Goal: Task Accomplishment & Management: Manage account settings

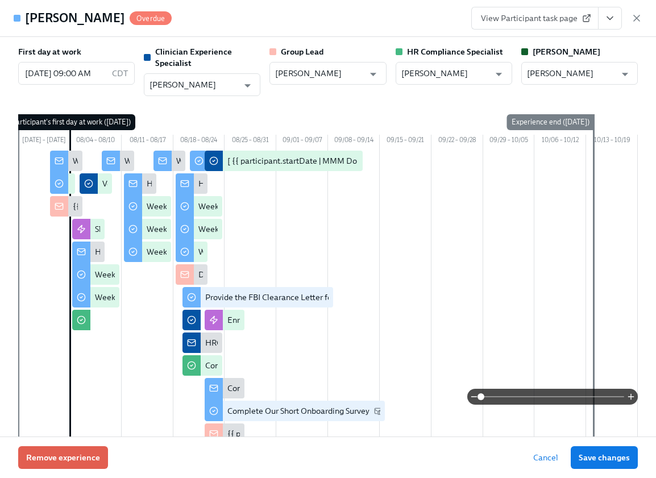
click at [610, 16] on icon "View task page" at bounding box center [610, 18] width 11 height 11
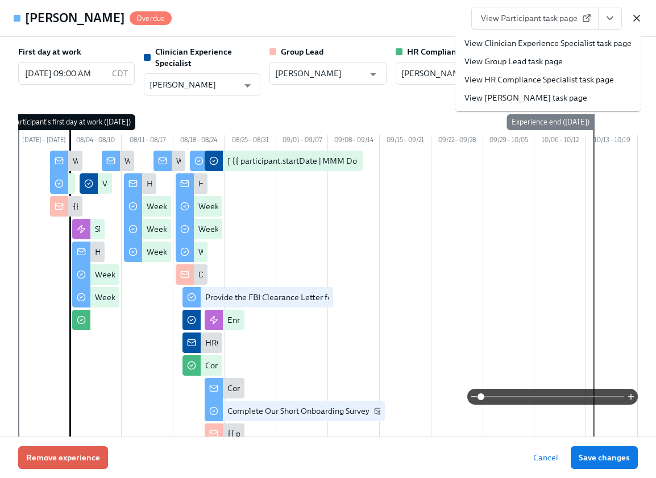
click at [637, 18] on icon "button" at bounding box center [637, 18] width 6 height 6
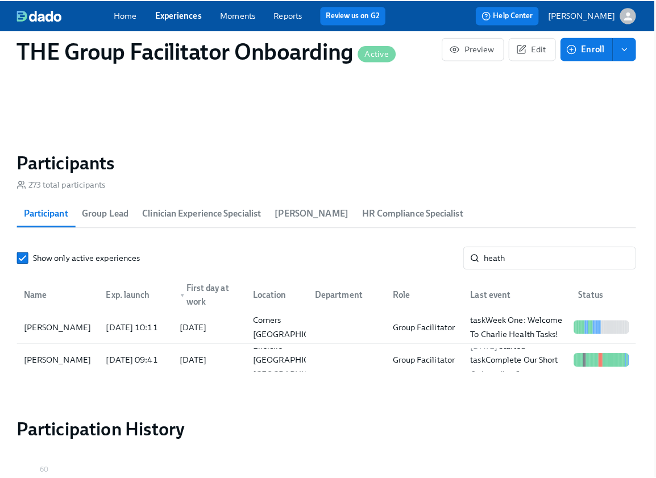
scroll to position [0, 18783]
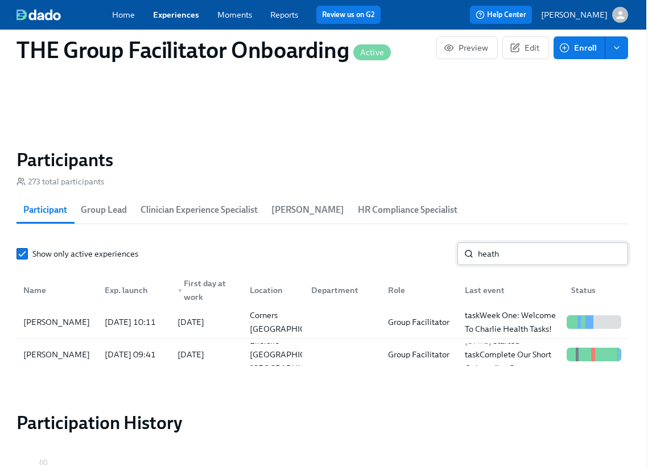
click at [526, 256] on input "heath" at bounding box center [553, 253] width 150 height 23
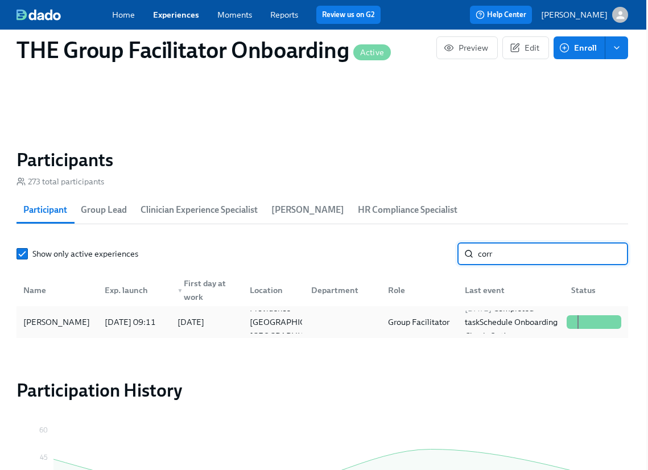
click at [76, 315] on div "Jacqueline Corrigan" at bounding box center [57, 322] width 76 height 14
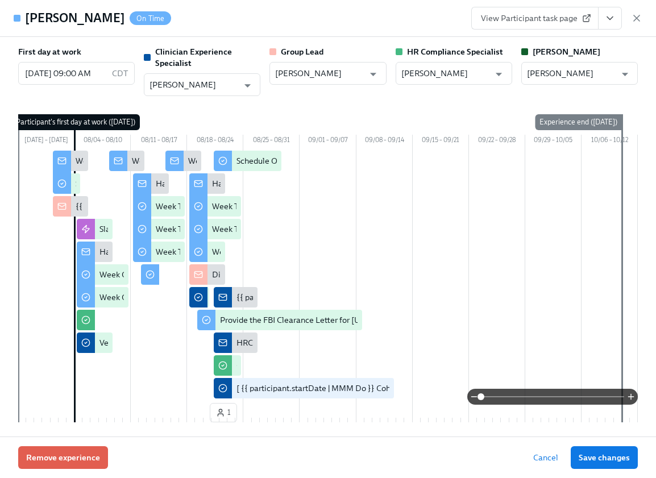
click at [612, 16] on icon "View task page" at bounding box center [610, 18] width 11 height 11
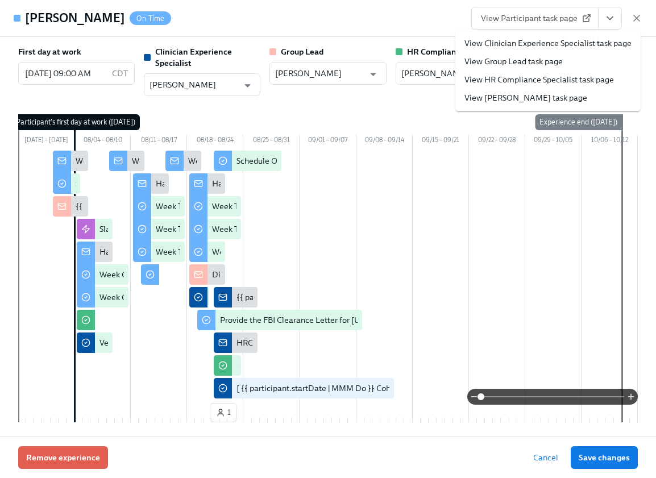
click at [602, 42] on link "View Clinician Experience Specialist task page" at bounding box center [548, 43] width 167 height 11
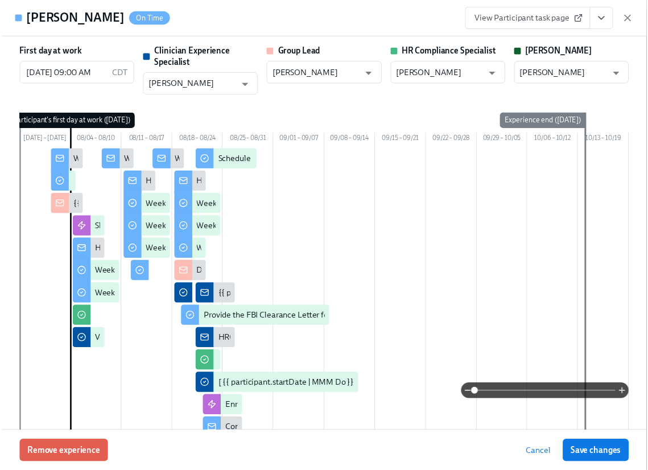
scroll to position [0, 18792]
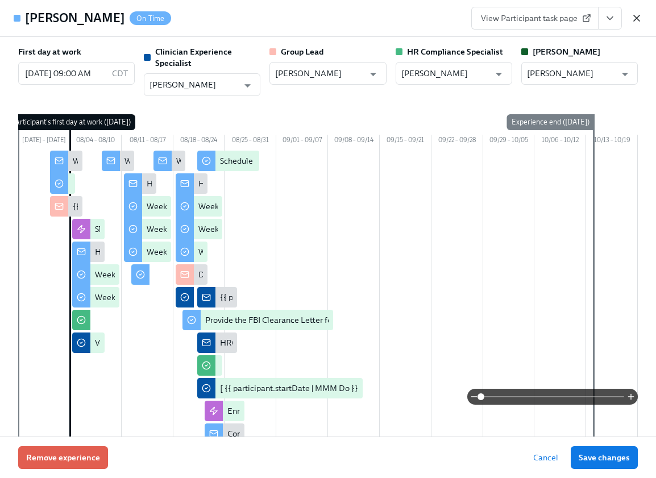
click at [634, 15] on icon "button" at bounding box center [637, 18] width 6 height 6
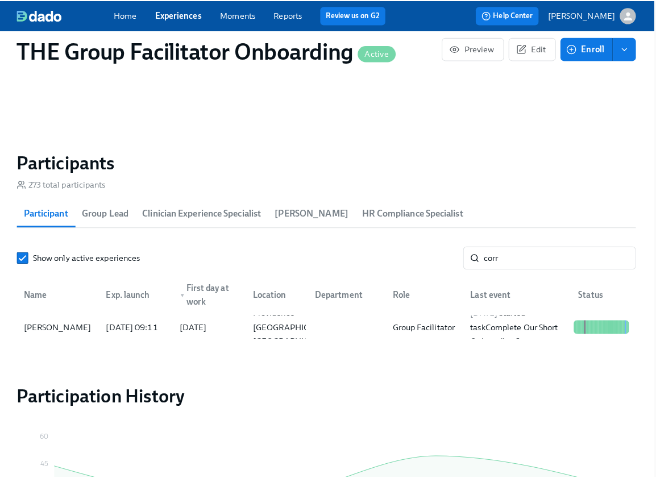
scroll to position [0, 18783]
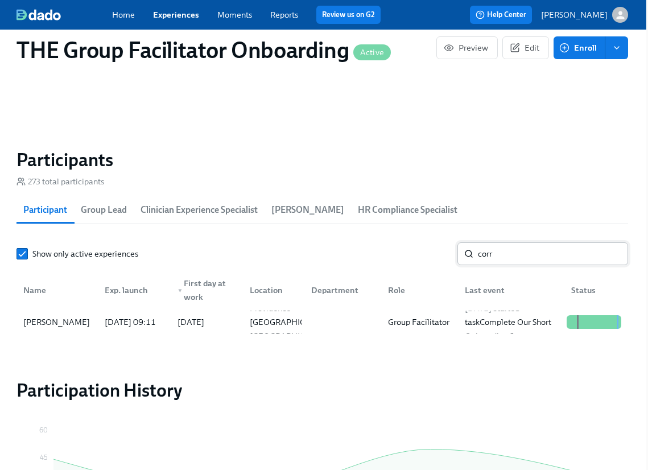
click at [507, 255] on input "corr" at bounding box center [553, 253] width 150 height 23
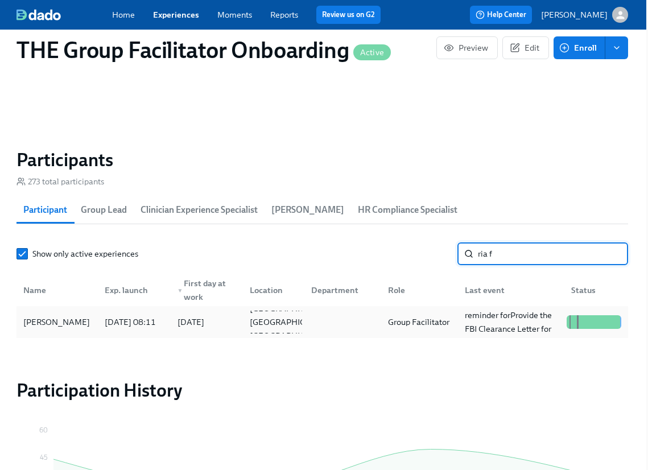
click at [78, 330] on div "Ria Ferich" at bounding box center [57, 322] width 77 height 23
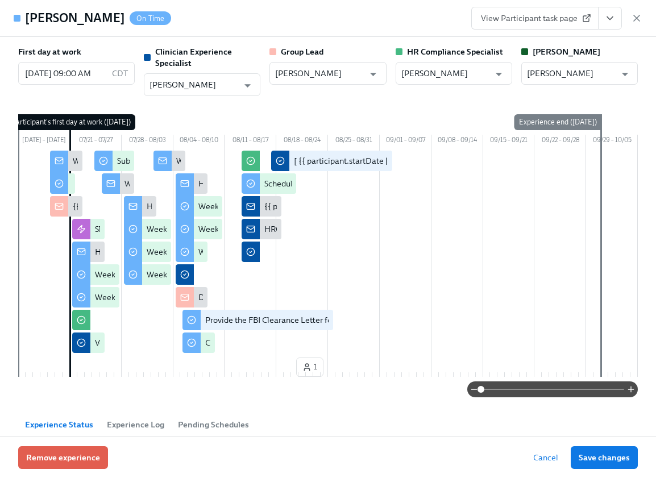
click at [609, 20] on icon "View task page" at bounding box center [610, 18] width 11 height 11
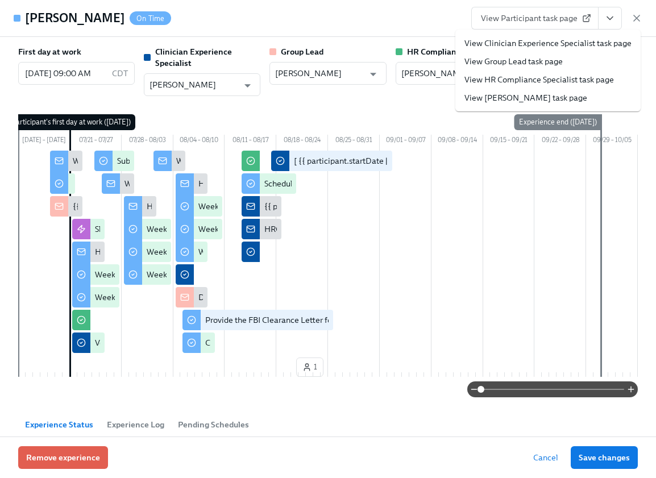
click at [579, 41] on link "View Clinician Experience Specialist task page" at bounding box center [548, 43] width 167 height 11
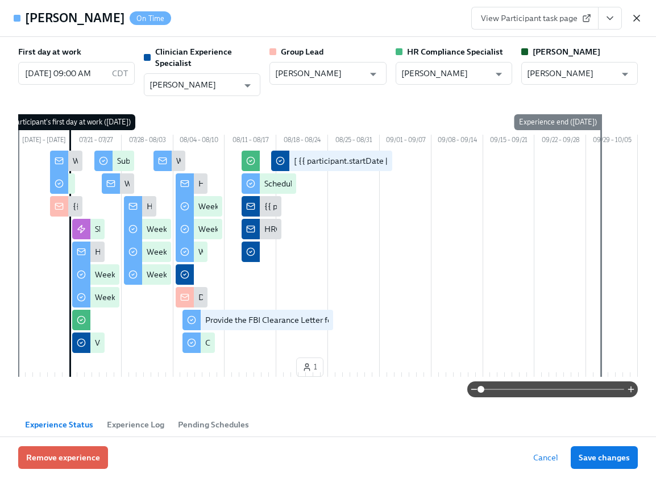
click at [641, 17] on icon "button" at bounding box center [636, 18] width 11 height 11
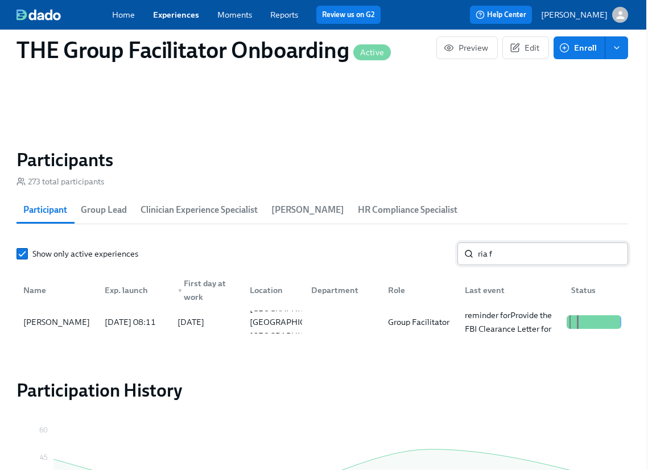
click at [506, 259] on input "ria f" at bounding box center [553, 253] width 150 height 23
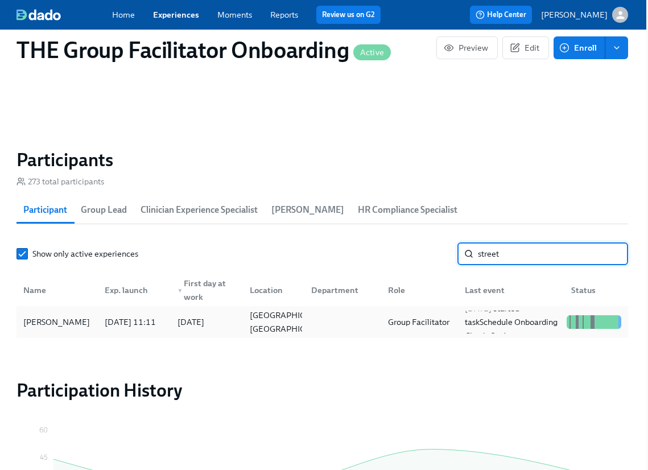
click at [64, 325] on div "Andrea Streeter" at bounding box center [57, 322] width 76 height 14
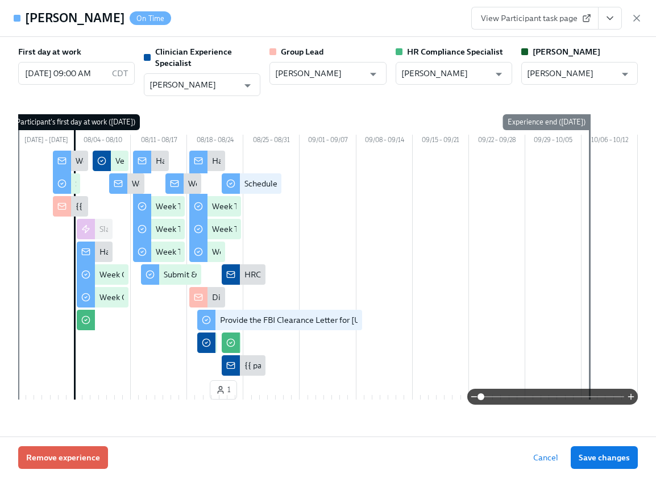
click at [619, 22] on button "View task page" at bounding box center [610, 18] width 24 height 23
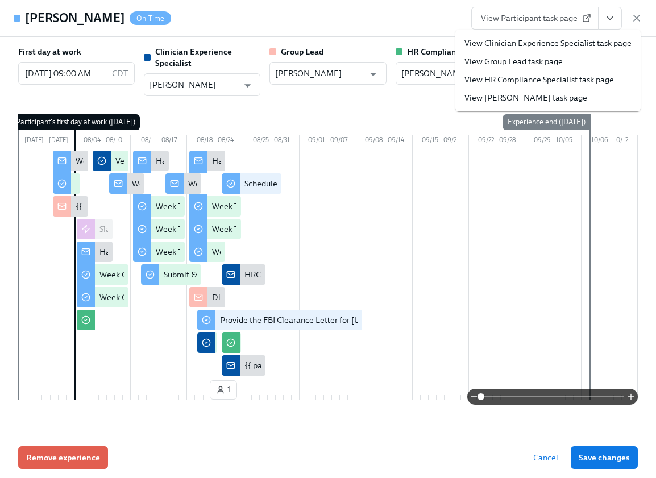
click at [607, 46] on link "View Clinician Experience Specialist task page" at bounding box center [548, 43] width 167 height 11
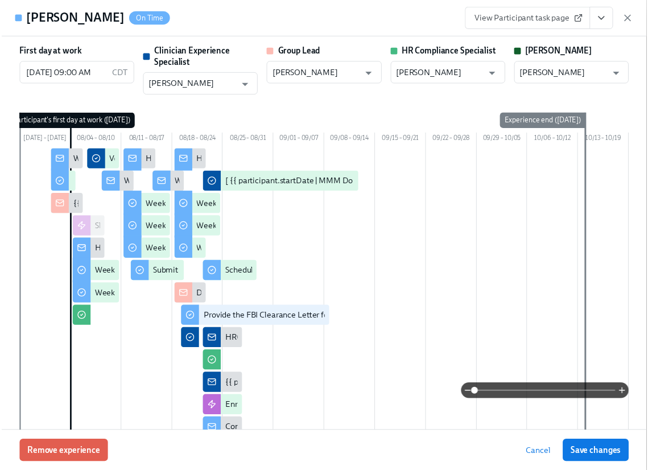
scroll to position [908, 2]
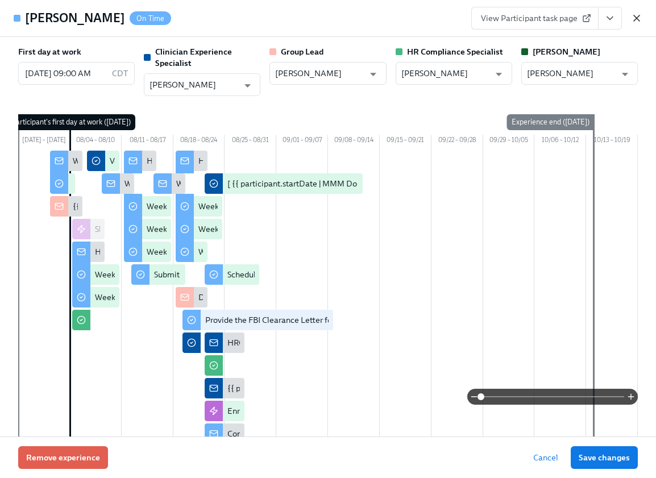
click at [640, 15] on icon "button" at bounding box center [637, 18] width 6 height 6
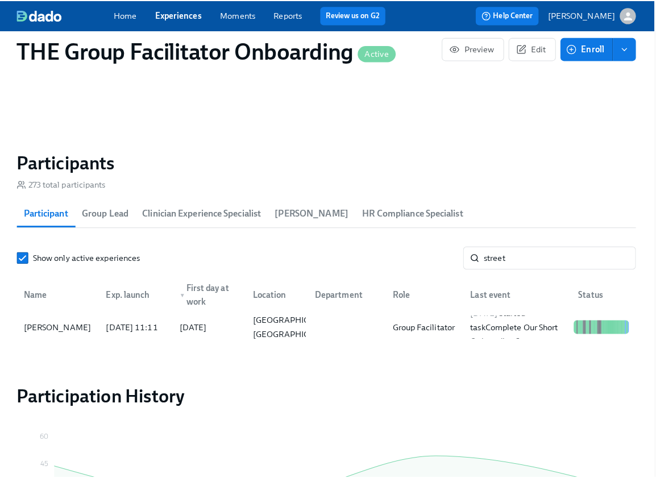
scroll to position [0, 18783]
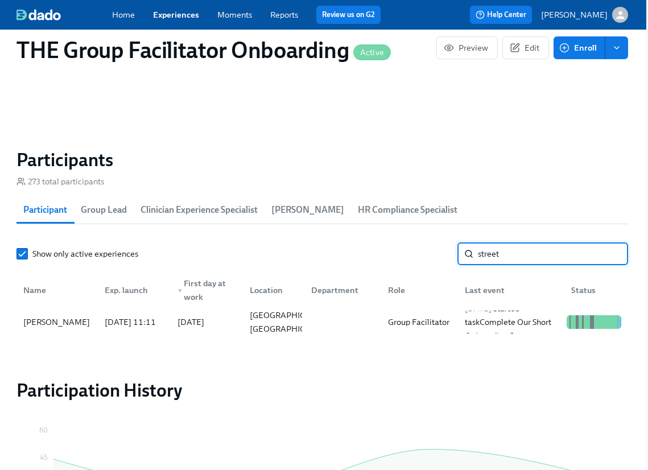
click at [516, 259] on input "street" at bounding box center [553, 253] width 150 height 23
type input "kiss"
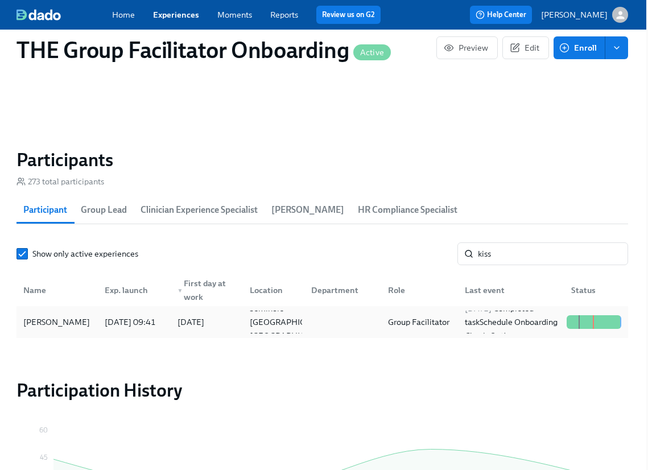
click at [58, 319] on div "[PERSON_NAME]" at bounding box center [57, 322] width 77 height 23
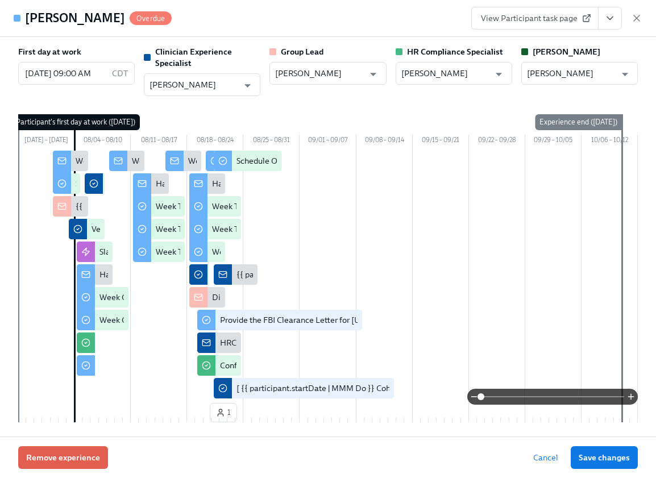
click at [607, 19] on icon "View task page" at bounding box center [610, 18] width 11 height 11
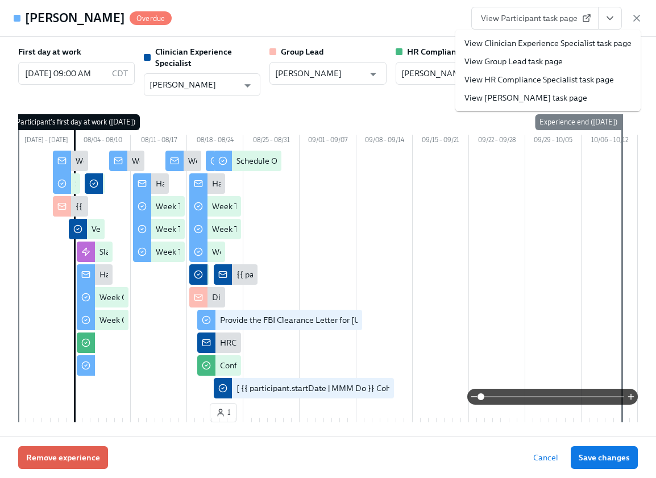
click at [593, 40] on link "View Clinician Experience Specialist task page" at bounding box center [548, 43] width 167 height 11
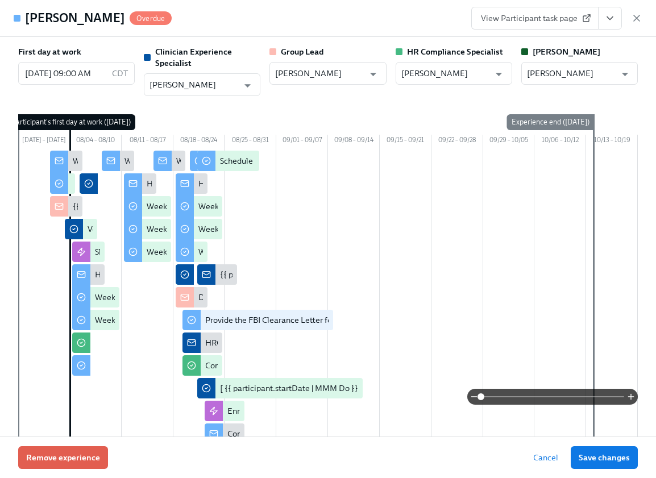
scroll to position [0, 18792]
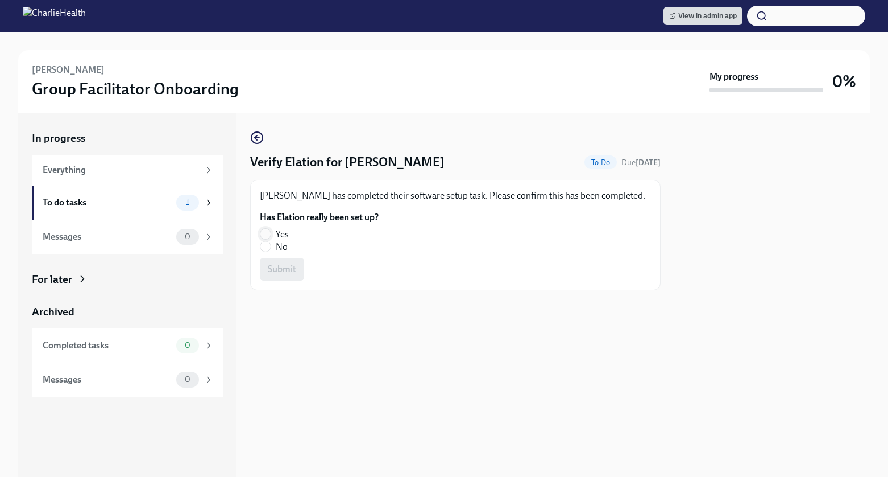
click at [270, 232] on input "Yes" at bounding box center [266, 234] width 10 height 10
radio input "true"
click at [279, 265] on span "Submit" at bounding box center [282, 268] width 28 height 11
click at [266, 247] on input "No" at bounding box center [266, 246] width 10 height 10
radio input "true"
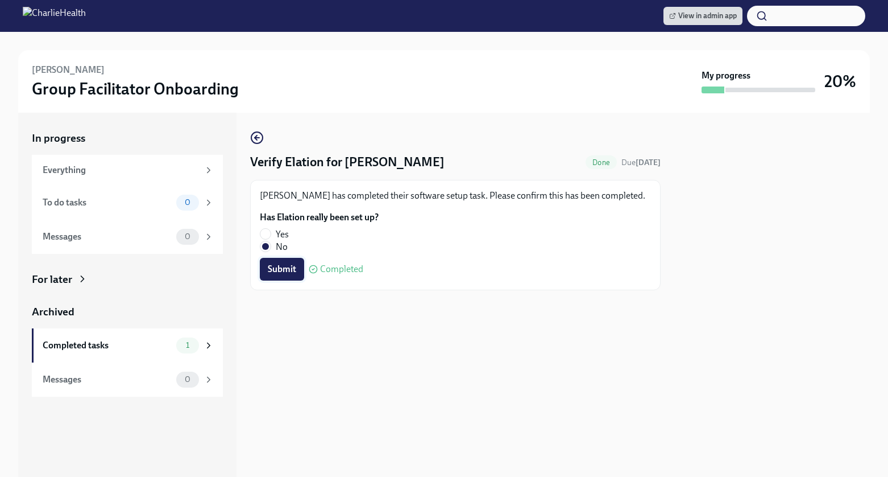
click at [277, 268] on span "Submit" at bounding box center [282, 268] width 28 height 11
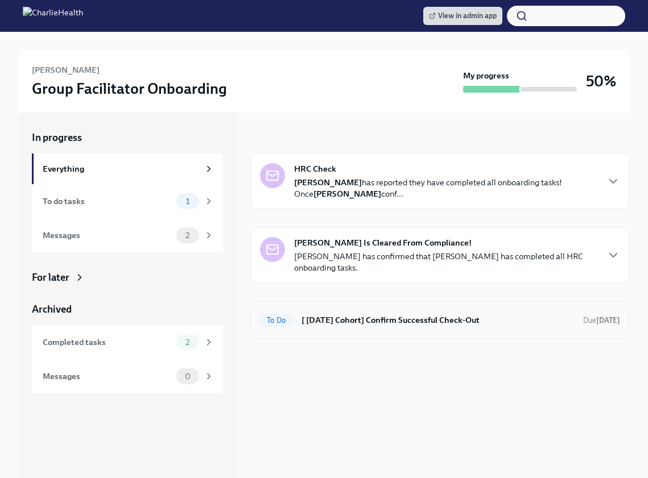
click at [369, 315] on h6 "[ [DATE] Cohort] Confirm Successful Check-Out" at bounding box center [437, 320] width 272 height 13
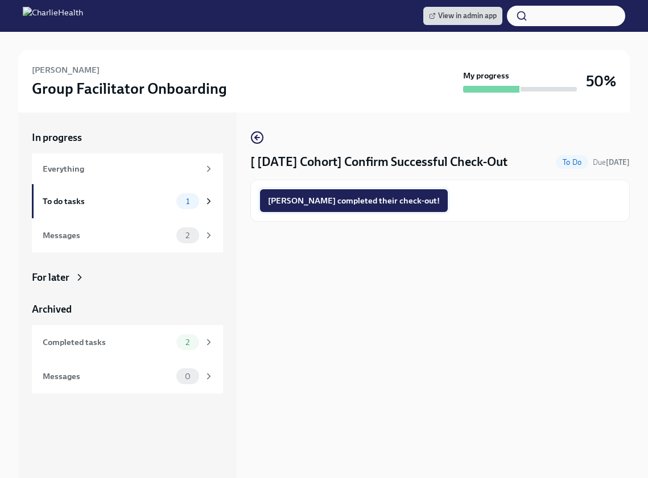
click at [344, 205] on span "Jacqueline completed their check-out!" at bounding box center [354, 200] width 172 height 11
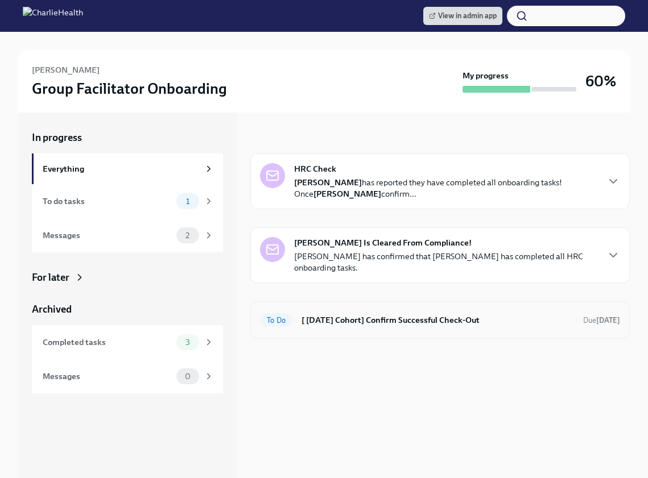
click at [419, 317] on h6 "[ [DATE] Cohort] Confirm Successful Check-Out" at bounding box center [437, 320] width 272 height 13
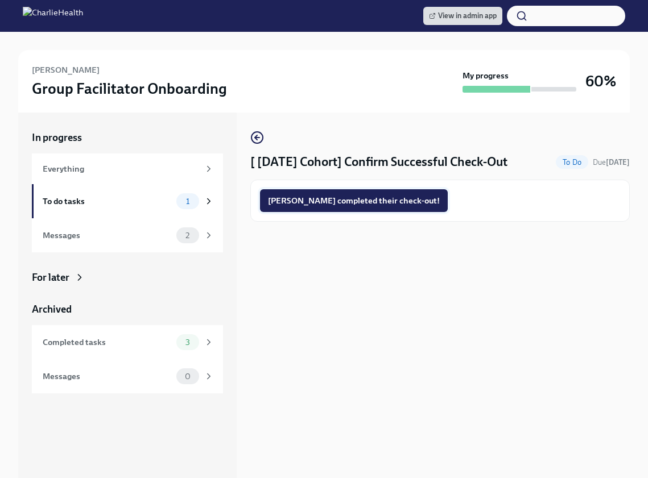
click at [372, 204] on span "[PERSON_NAME] completed their check-out!" at bounding box center [354, 200] width 172 height 11
